Goal: Transaction & Acquisition: Purchase product/service

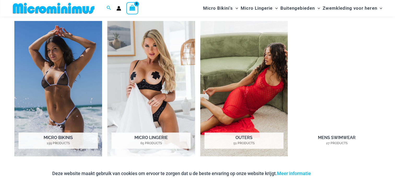
scroll to position [413, 0]
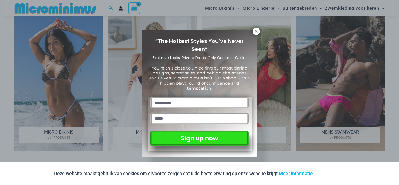
click at [121, 104] on div "“The Hottest Styles You’ve Never Seen” Exclusive Looks. Private Drops. Only Our…" at bounding box center [199, 92] width 399 height 185
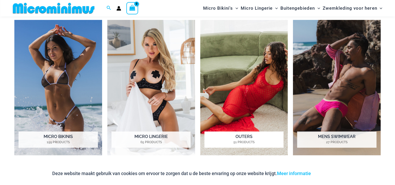
click at [246, 95] on img "Bezoek productcategorie Outers" at bounding box center [244, 87] width 88 height 135
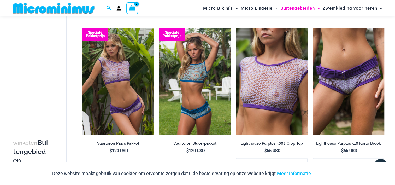
scroll to position [894, 0]
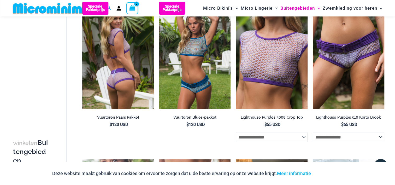
click at [117, 75] on img at bounding box center [118, 55] width 72 height 107
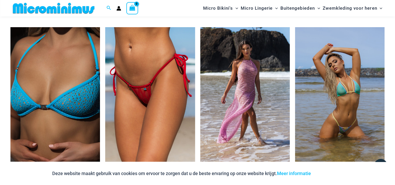
scroll to position [1354, 0]
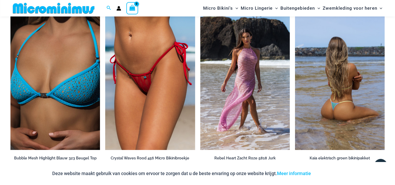
click at [336, 105] on img at bounding box center [340, 82] width 90 height 134
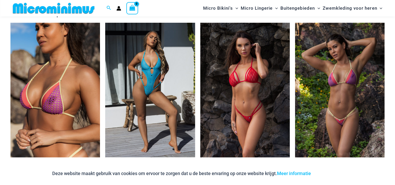
scroll to position [648, 0]
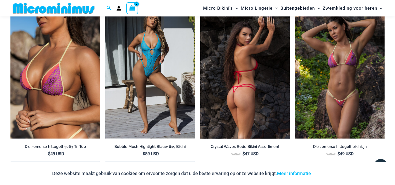
click at [245, 91] on img at bounding box center [245, 71] width 90 height 134
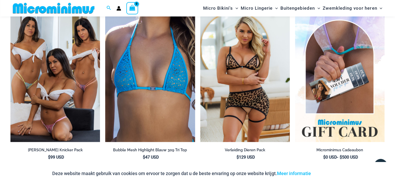
scroll to position [823, 0]
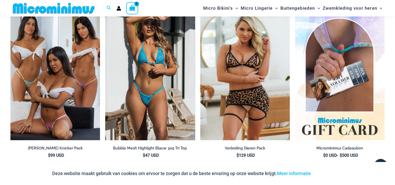
click at [168, 98] on img at bounding box center [150, 72] width 90 height 134
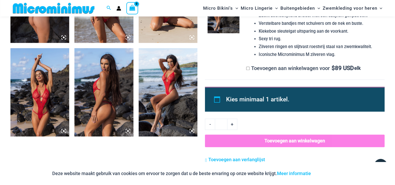
scroll to position [442, 0]
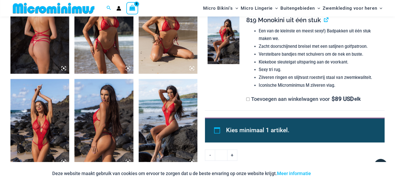
click at [42, 62] on img at bounding box center [39, 29] width 59 height 88
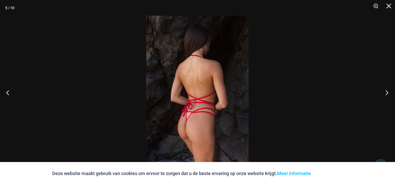
click at [388, 91] on button "Volgend" at bounding box center [385, 92] width 20 height 26
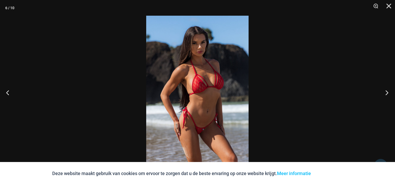
click at [387, 91] on button "Volgend" at bounding box center [385, 92] width 20 height 26
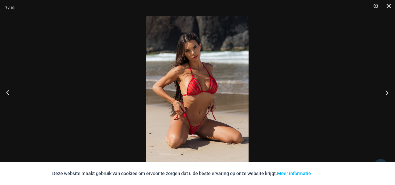
click at [387, 92] on button "Volgend" at bounding box center [385, 92] width 20 height 26
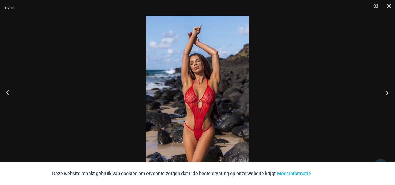
click at [387, 92] on button "Volgend" at bounding box center [385, 92] width 20 height 26
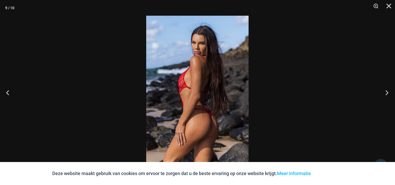
click at [387, 92] on button "Volgend" at bounding box center [385, 92] width 20 height 26
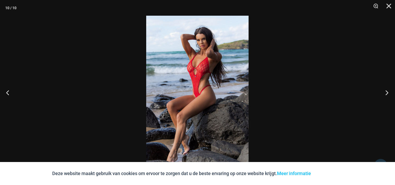
click at [387, 92] on button "Volgend" at bounding box center [385, 92] width 20 height 26
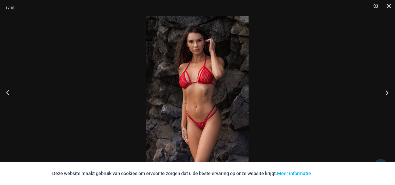
click at [387, 92] on button "Volgend" at bounding box center [385, 92] width 20 height 26
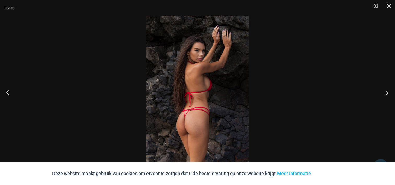
click at [387, 92] on button "Volgend" at bounding box center [385, 92] width 20 height 26
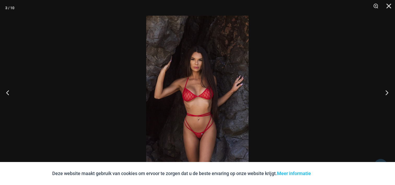
click at [387, 92] on button "Volgend" at bounding box center [385, 92] width 20 height 26
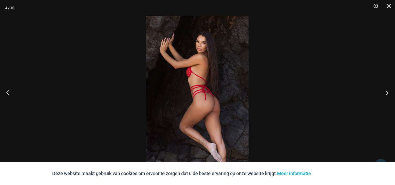
click at [387, 92] on button "Volgend" at bounding box center [385, 92] width 20 height 26
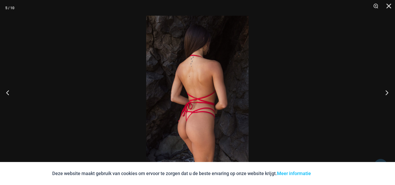
click at [387, 92] on button "Volgend" at bounding box center [385, 92] width 20 height 26
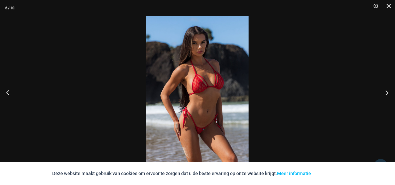
click at [387, 92] on button "Volgend" at bounding box center [385, 92] width 20 height 26
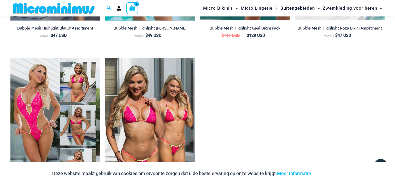
scroll to position [700, 0]
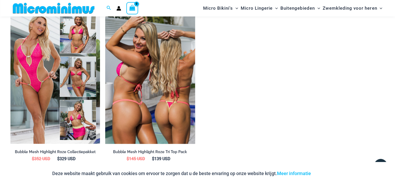
click at [161, 105] on img at bounding box center [150, 76] width 90 height 134
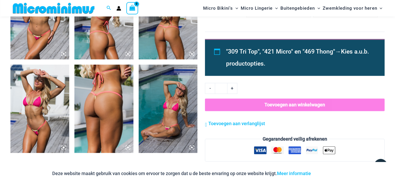
scroll to position [544, 0]
